Goal: Task Accomplishment & Management: Complete application form

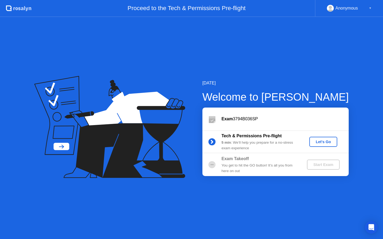
click at [316, 142] on div "Let's Go" at bounding box center [323, 142] width 24 height 4
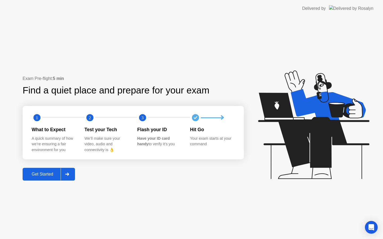
click at [48, 172] on div "Get Started" at bounding box center [42, 174] width 36 height 5
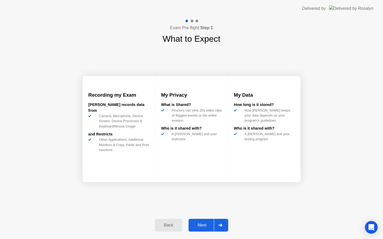
click at [195, 225] on div "Next" at bounding box center [202, 225] width 24 height 5
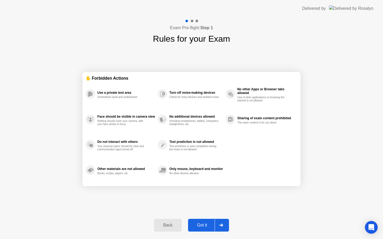
click at [195, 225] on div "Got it" at bounding box center [202, 225] width 25 height 5
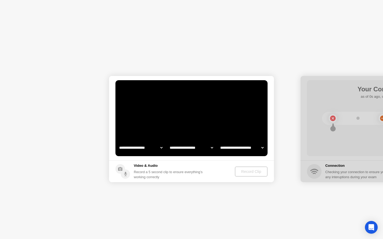
select select "**********"
select select "*******"
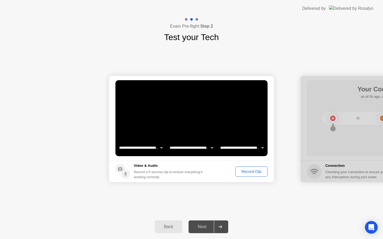
click at [247, 175] on button "Record Clip" at bounding box center [251, 172] width 32 height 10
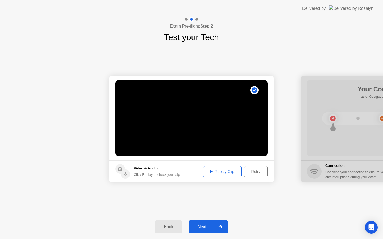
click at [231, 173] on div "Replay Clip" at bounding box center [222, 172] width 35 height 4
click at [206, 225] on div "Next" at bounding box center [202, 227] width 24 height 5
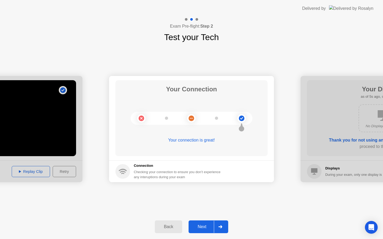
click at [207, 226] on div "Next" at bounding box center [202, 227] width 24 height 5
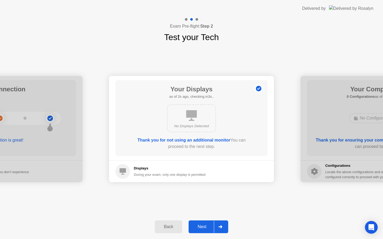
click at [203, 227] on div "Next" at bounding box center [202, 227] width 24 height 5
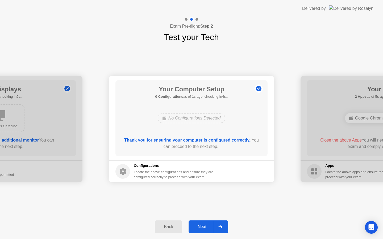
click at [203, 227] on div "Next" at bounding box center [202, 227] width 24 height 5
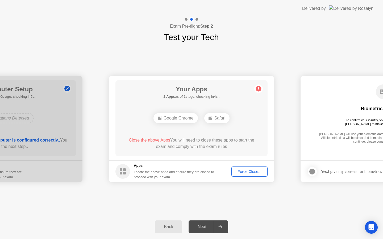
click at [203, 227] on div "Next" at bounding box center [202, 227] width 24 height 5
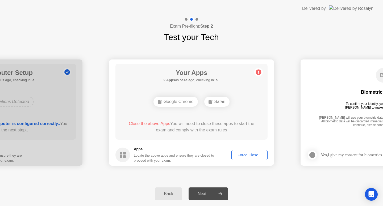
click at [181, 103] on div "Google Chrome" at bounding box center [175, 102] width 44 height 10
click at [216, 101] on div "Safari" at bounding box center [217, 102] width 26 height 10
click at [241, 155] on div "Force Close..." at bounding box center [249, 155] width 32 height 4
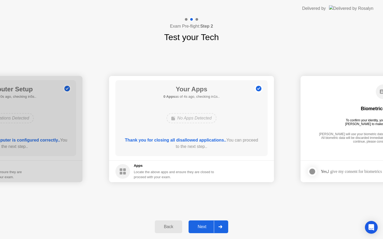
click at [200, 228] on div "Next" at bounding box center [202, 227] width 24 height 5
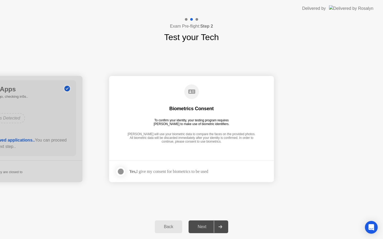
click at [122, 173] on div at bounding box center [121, 172] width 6 height 6
click at [197, 221] on button "Next" at bounding box center [208, 227] width 40 height 13
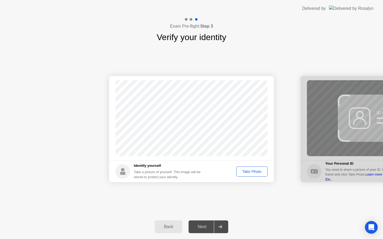
click at [255, 172] on div "Take Photo" at bounding box center [252, 172] width 28 height 4
click at [255, 174] on div "Retake" at bounding box center [255, 172] width 21 height 4
click at [251, 173] on div "Take Photo" at bounding box center [252, 172] width 28 height 4
click at [198, 229] on div "Next" at bounding box center [202, 227] width 24 height 5
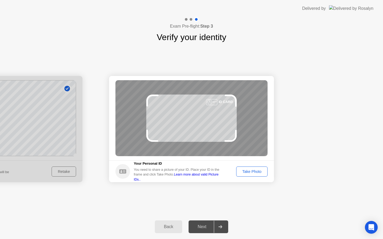
click at [247, 170] on div "Take Photo" at bounding box center [252, 172] width 28 height 4
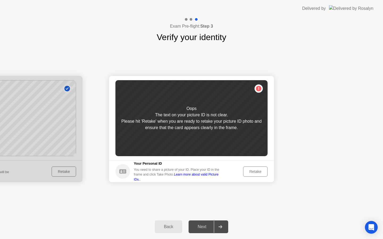
click at [254, 173] on div "Retake" at bounding box center [255, 172] width 21 height 4
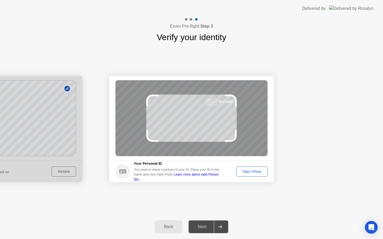
click at [254, 172] on div "Take Photo" at bounding box center [252, 172] width 28 height 4
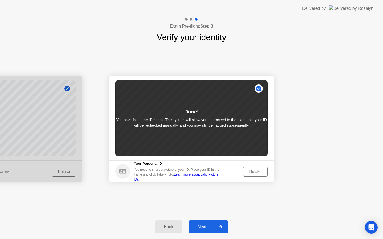
click at [208, 232] on button "Next" at bounding box center [208, 227] width 40 height 13
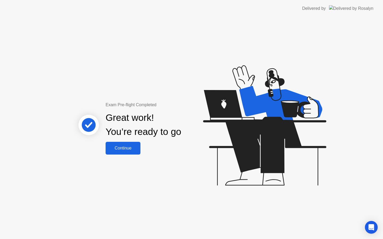
click at [133, 148] on div "Continue" at bounding box center [123, 148] width 32 height 5
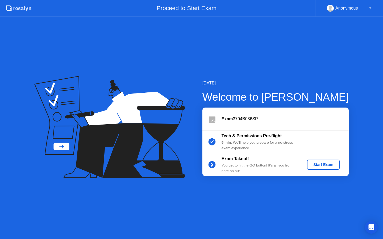
click at [322, 166] on div "Start Exam" at bounding box center [323, 165] width 28 height 4
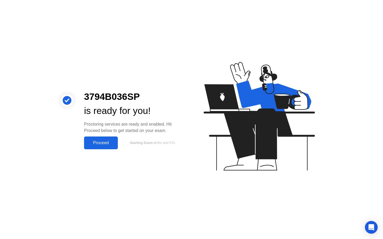
click at [105, 143] on div "Proceed" at bounding box center [101, 143] width 31 height 5
